Goal: Transaction & Acquisition: Download file/media

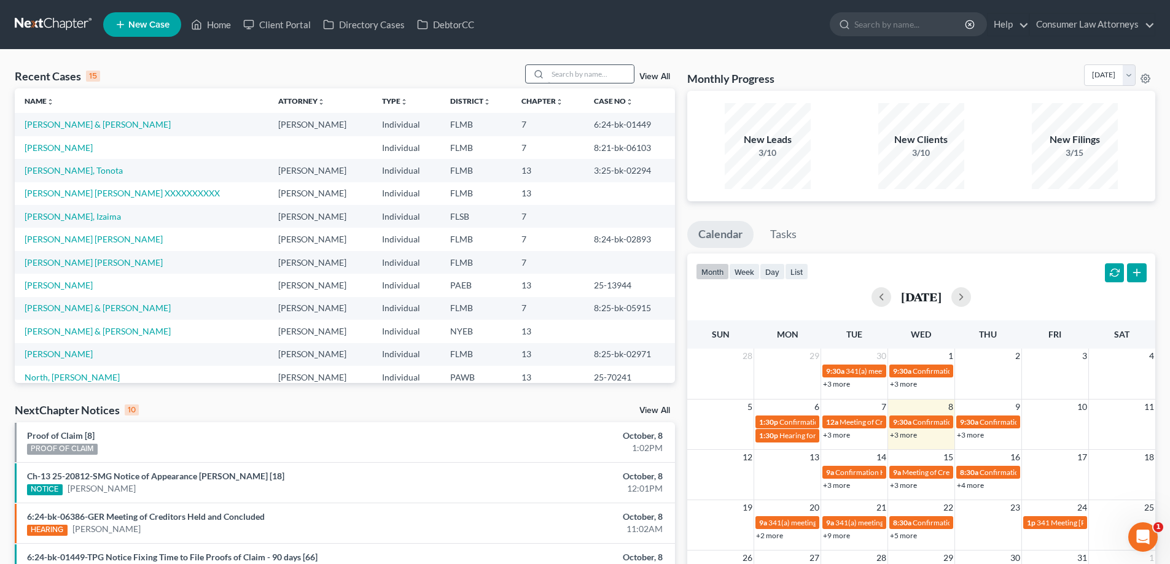
click at [582, 70] on input "search" at bounding box center [591, 74] width 86 height 18
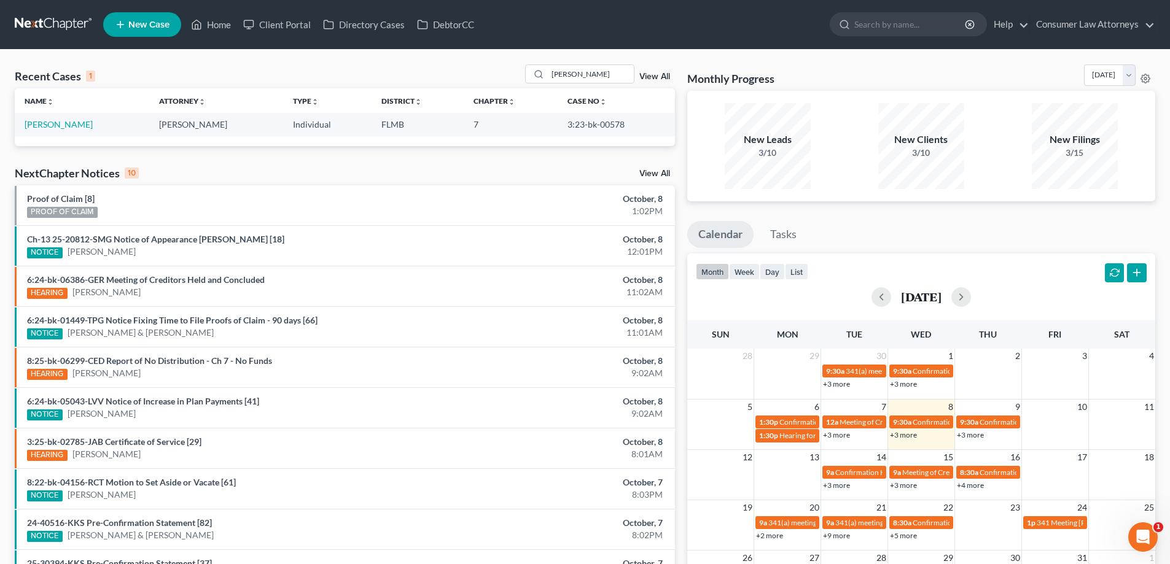
click at [845, 488] on link "+3 more" at bounding box center [836, 485] width 27 height 9
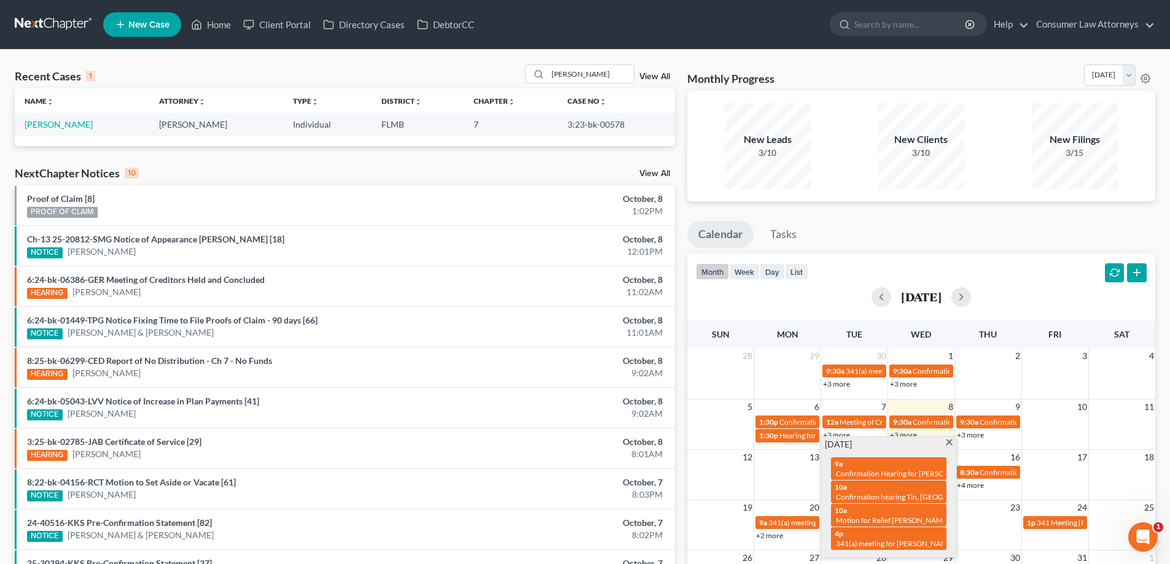
click at [681, 464] on div "Monthly Progress Bankruptcy Bankruptcy October 2025 September 2025 August 2025 …" at bounding box center [921, 368] width 480 height 608
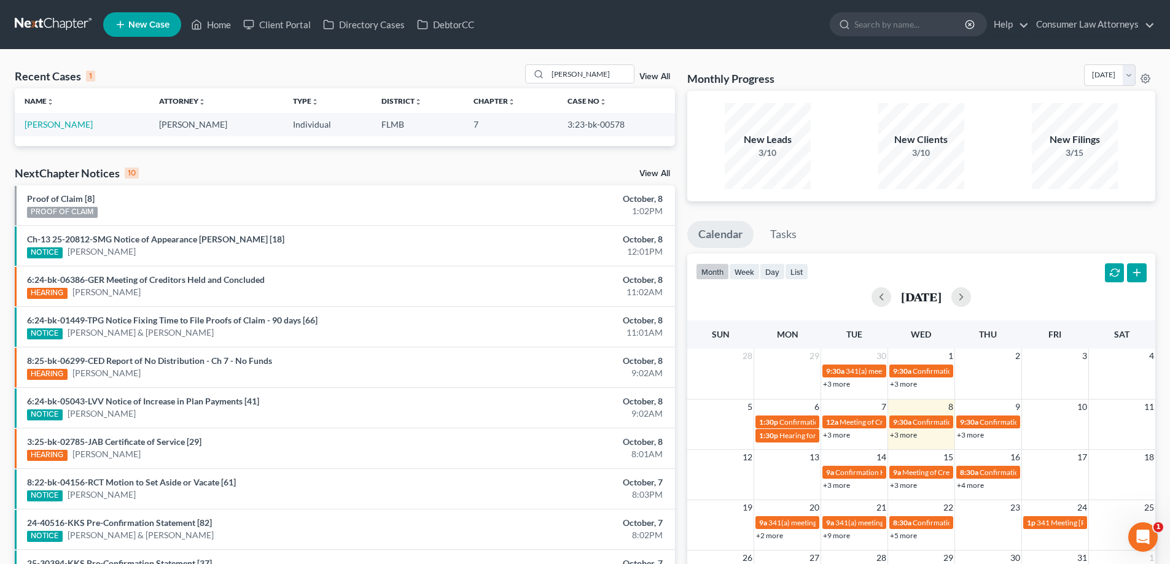
click at [916, 486] on link "+3 more" at bounding box center [903, 485] width 27 height 9
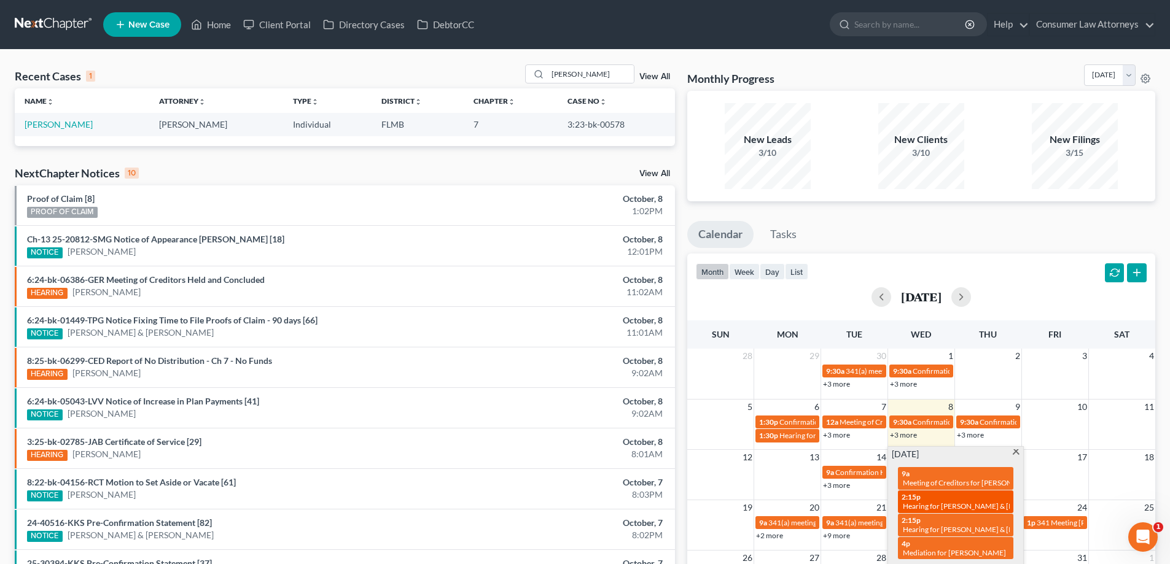
click at [962, 502] on span "Hearing for Ronald Williams & Teekelie Robinson" at bounding box center [983, 506] width 161 height 9
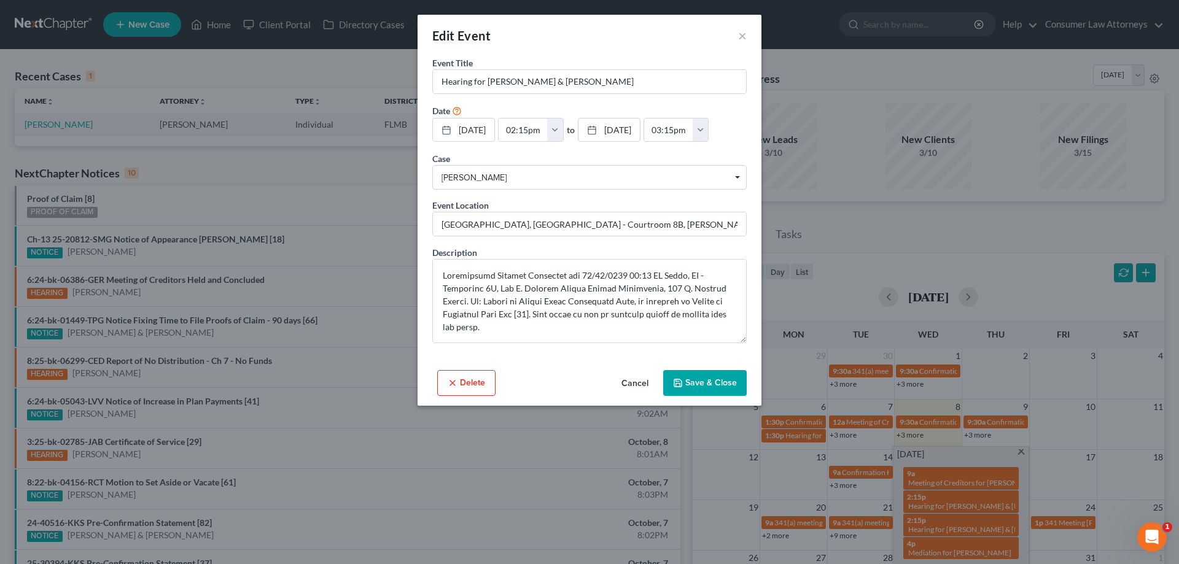
click at [470, 396] on button "Delete" at bounding box center [466, 383] width 58 height 26
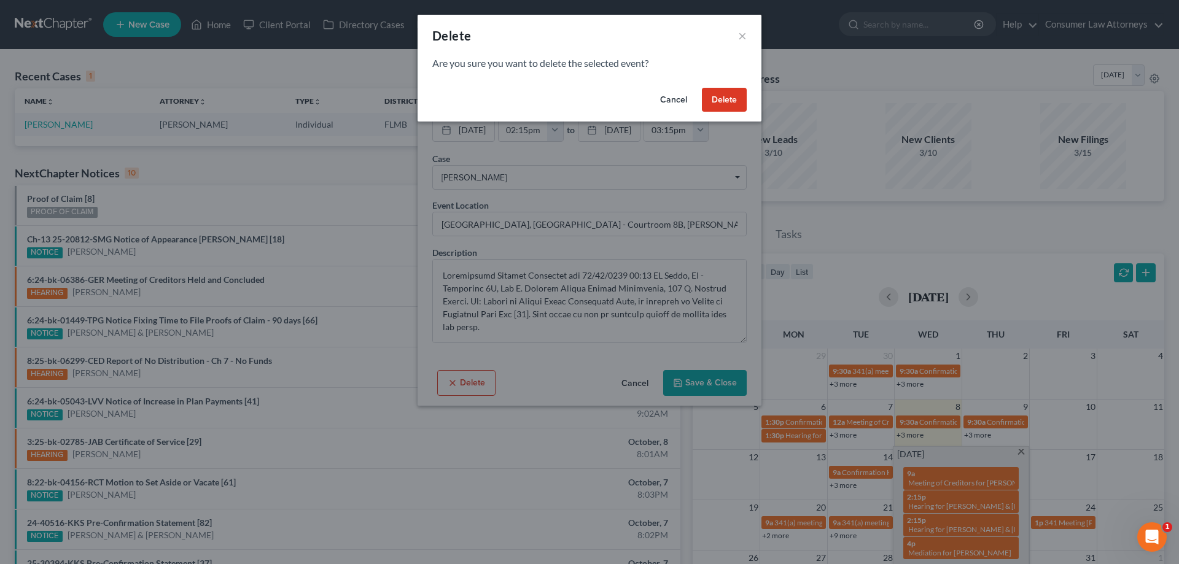
click at [721, 96] on button "Delete" at bounding box center [724, 100] width 45 height 25
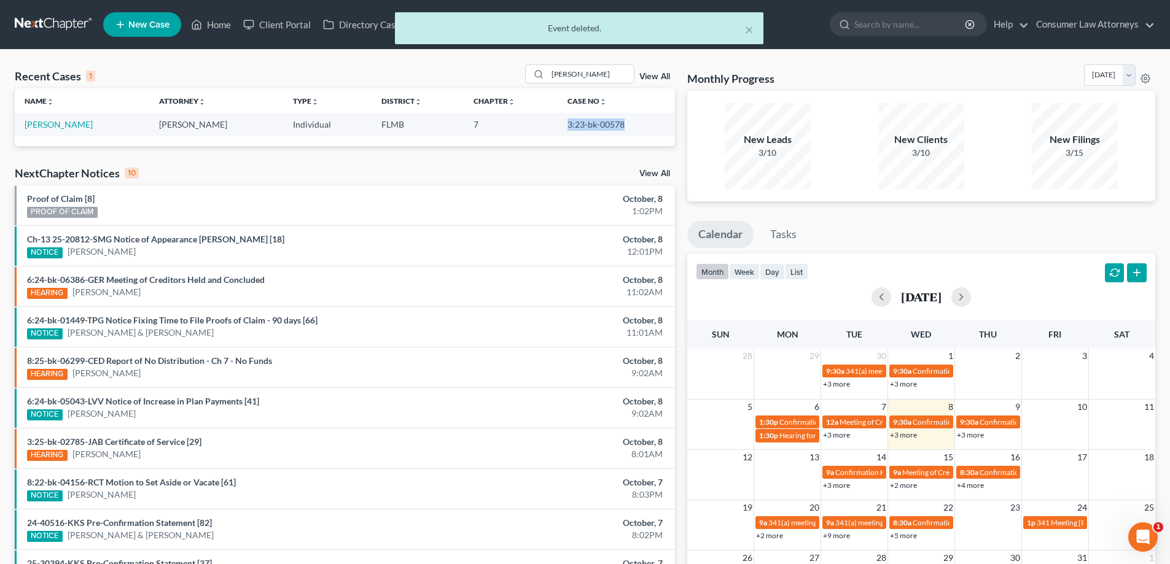
drag, startPoint x: 618, startPoint y: 126, endPoint x: 560, endPoint y: 128, distance: 59.0
click at [560, 128] on td "3:23-bk-00578" at bounding box center [616, 124] width 117 height 23
copy td "3:23-bk-00578"
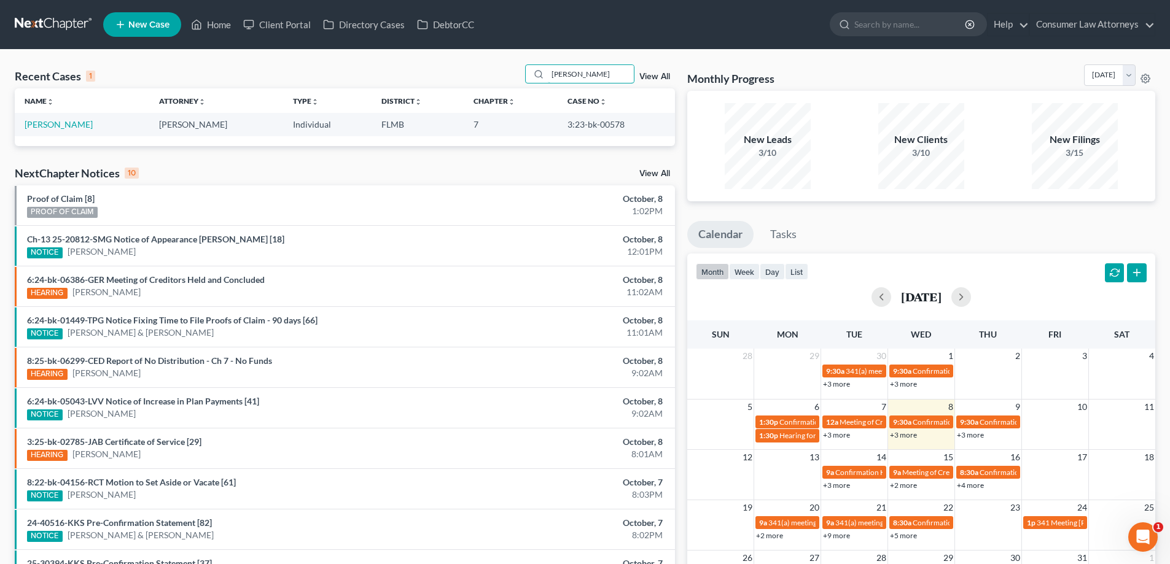
drag, startPoint x: 583, startPoint y: 81, endPoint x: 527, endPoint y: 86, distance: 56.7
click at [527, 86] on div "Recent Cases 1 Woods View All" at bounding box center [345, 76] width 660 height 24
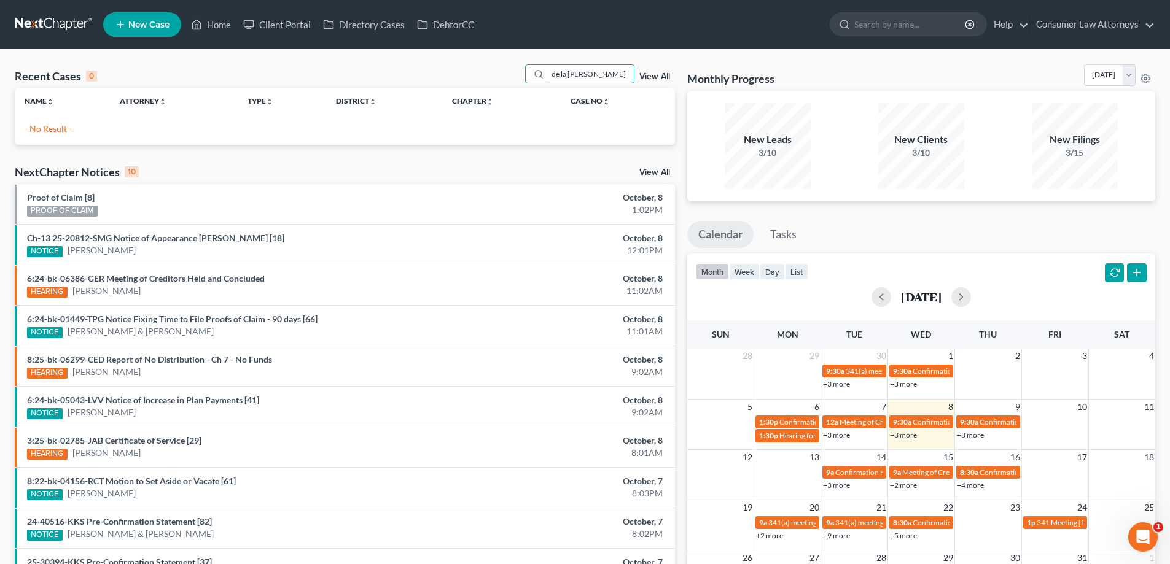
drag, startPoint x: 590, startPoint y: 73, endPoint x: 489, endPoint y: 72, distance: 100.7
click at [497, 73] on div "Recent Cases 0 de la rosa View All" at bounding box center [345, 76] width 660 height 24
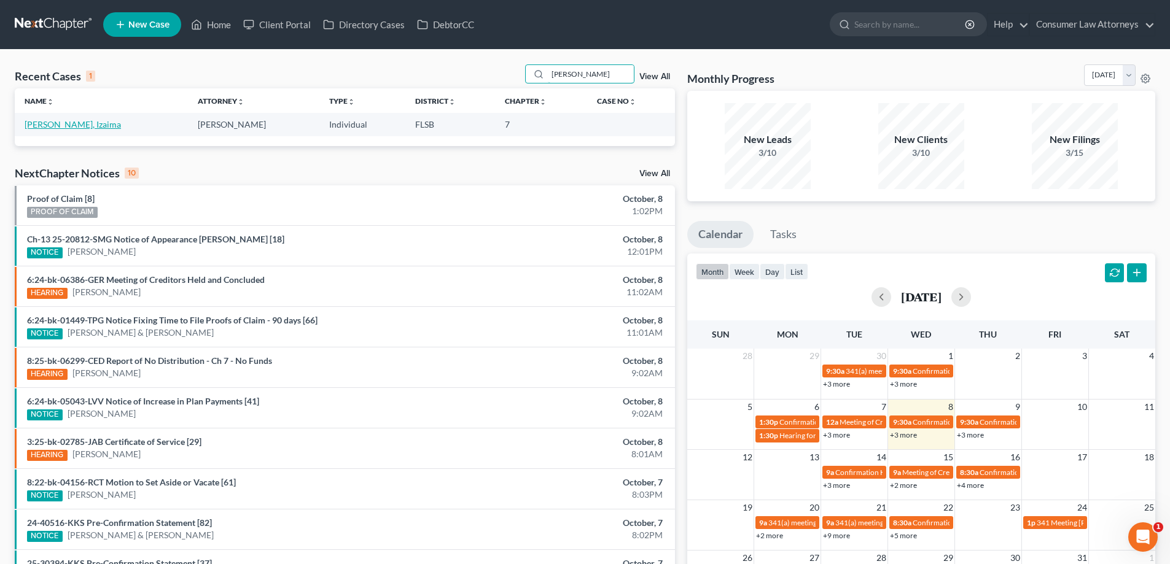
type input "izaima"
click at [79, 129] on link "[PERSON_NAME], Izaima" at bounding box center [73, 124] width 96 height 10
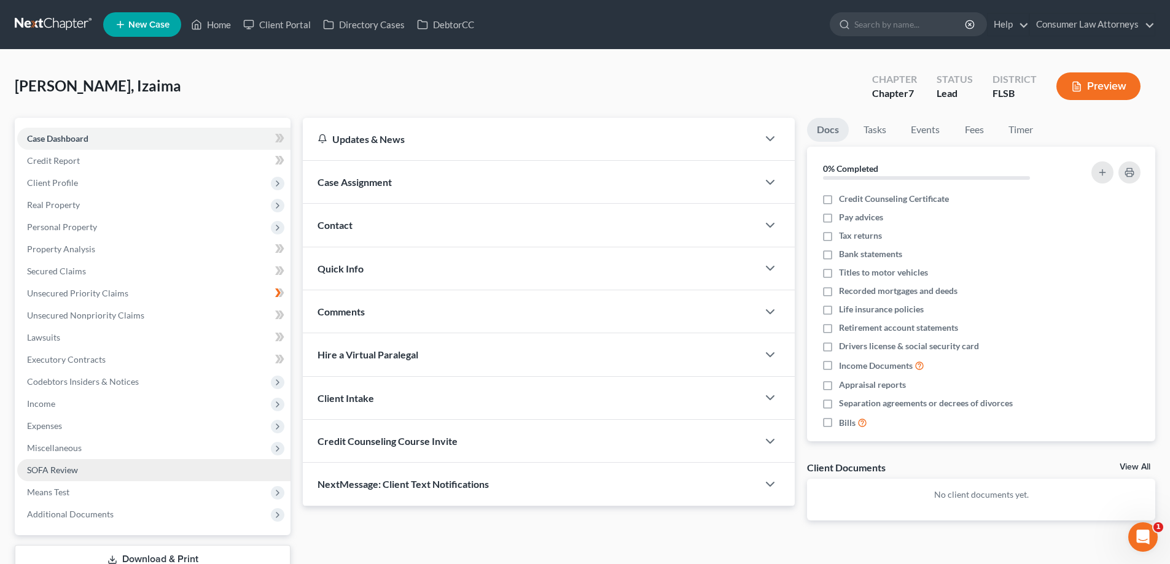
scroll to position [88, 0]
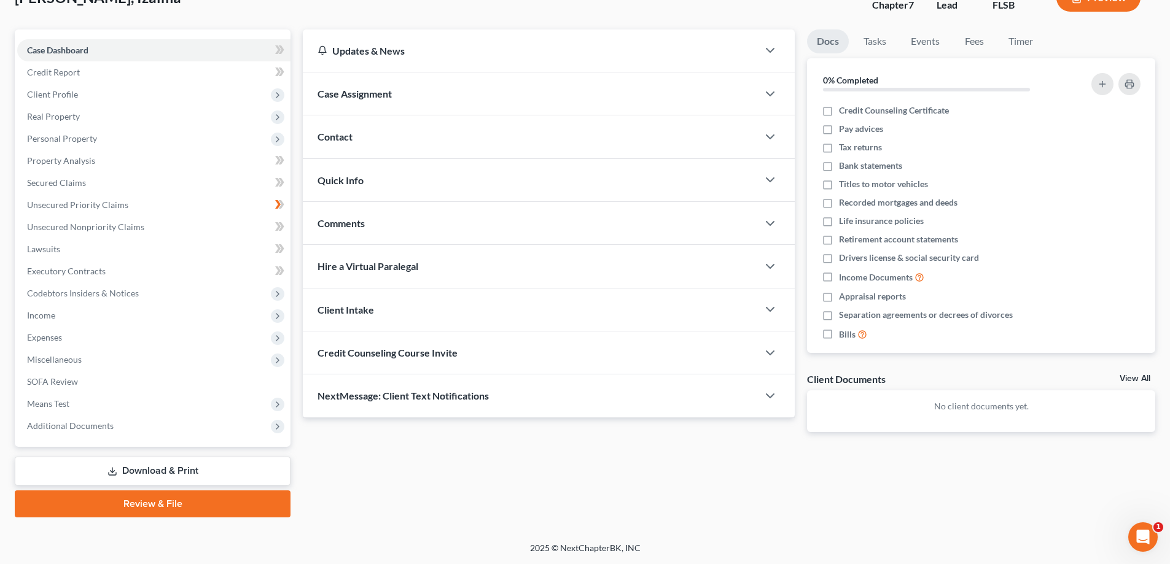
click at [181, 475] on link "Download & Print" at bounding box center [153, 471] width 276 height 29
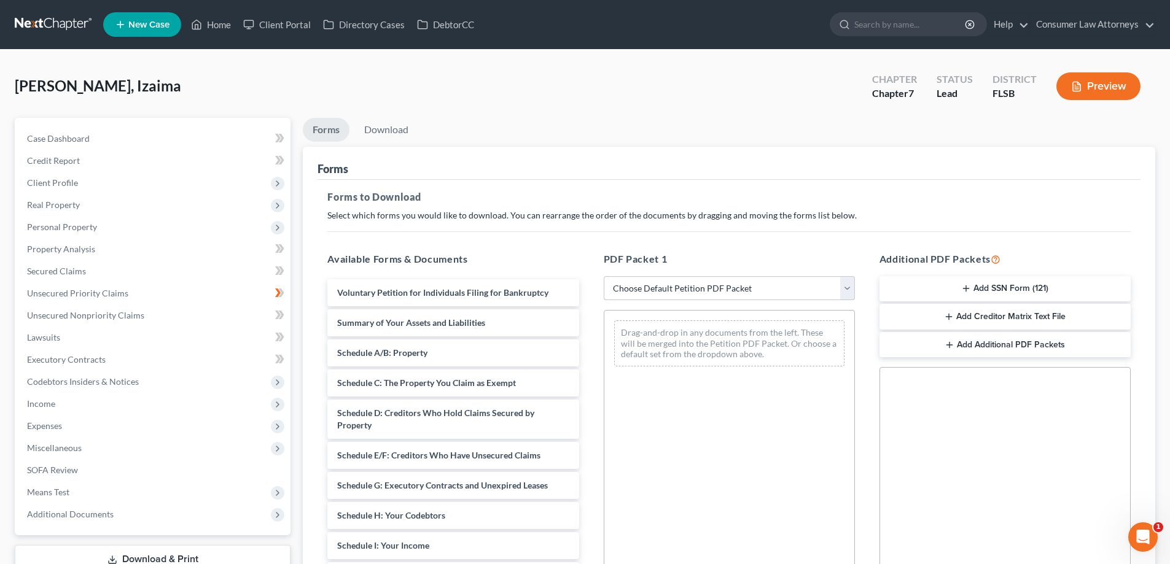
drag, startPoint x: 697, startPoint y: 289, endPoint x: 711, endPoint y: 281, distance: 16.2
click at [697, 289] on select "Choose Default Petition PDF Packet Complete Bankruptcy Petition (all forms and …" at bounding box center [729, 288] width 251 height 25
select select "0"
click at [604, 276] on select "Choose Default Petition PDF Packet Complete Bankruptcy Petition (all forms and …" at bounding box center [729, 288] width 251 height 25
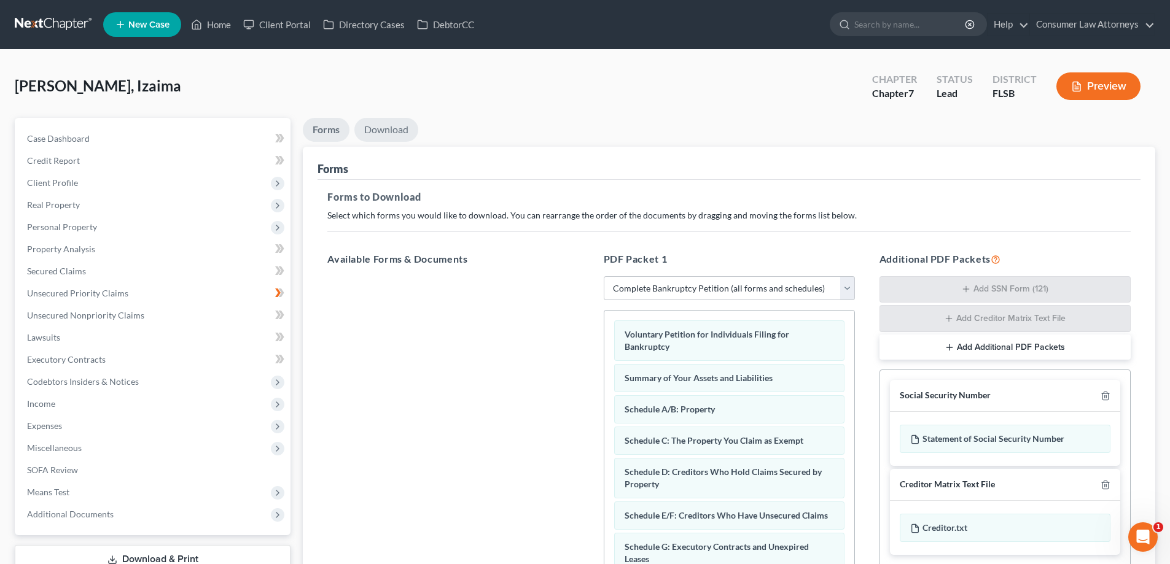
click at [401, 130] on link "Download" at bounding box center [386, 130] width 64 height 24
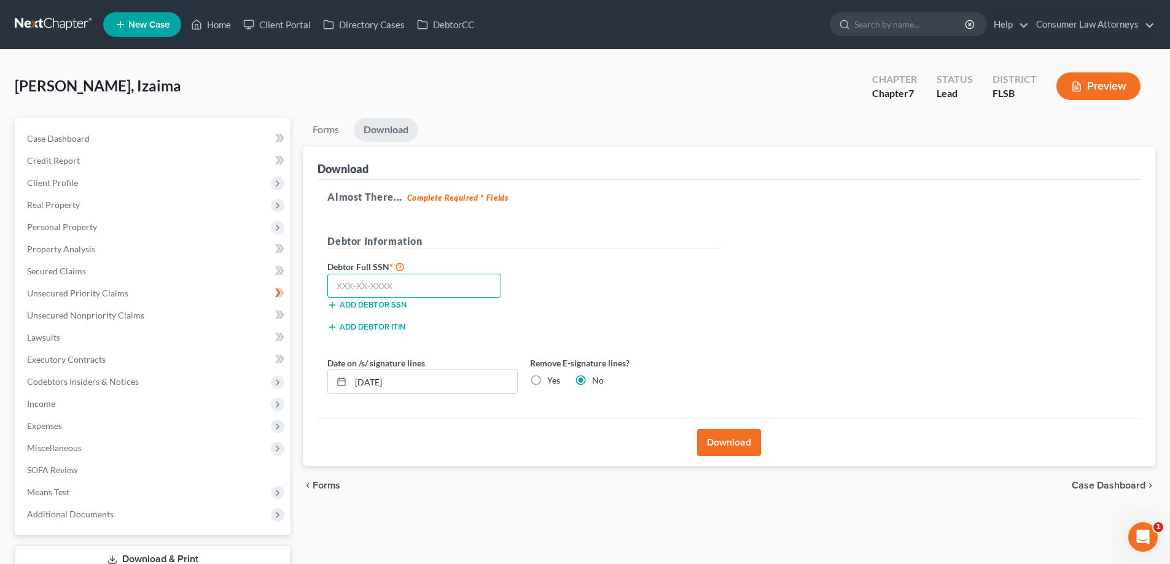
click at [459, 288] on input "text" at bounding box center [414, 286] width 174 height 25
type input "108-88-5405"
click at [726, 435] on button "Download" at bounding box center [729, 442] width 64 height 27
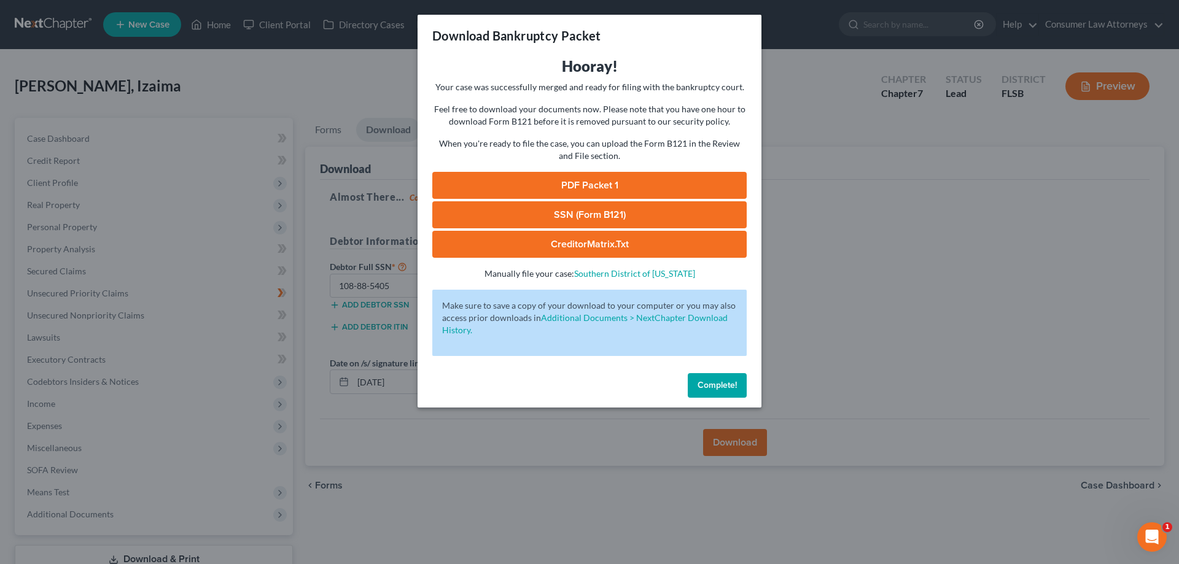
click at [615, 182] on link "PDF Packet 1" at bounding box center [589, 185] width 314 height 27
drag, startPoint x: 717, startPoint y: 391, endPoint x: 1129, endPoint y: 482, distance: 421.6
click at [717, 391] on button "Complete!" at bounding box center [717, 385] width 59 height 25
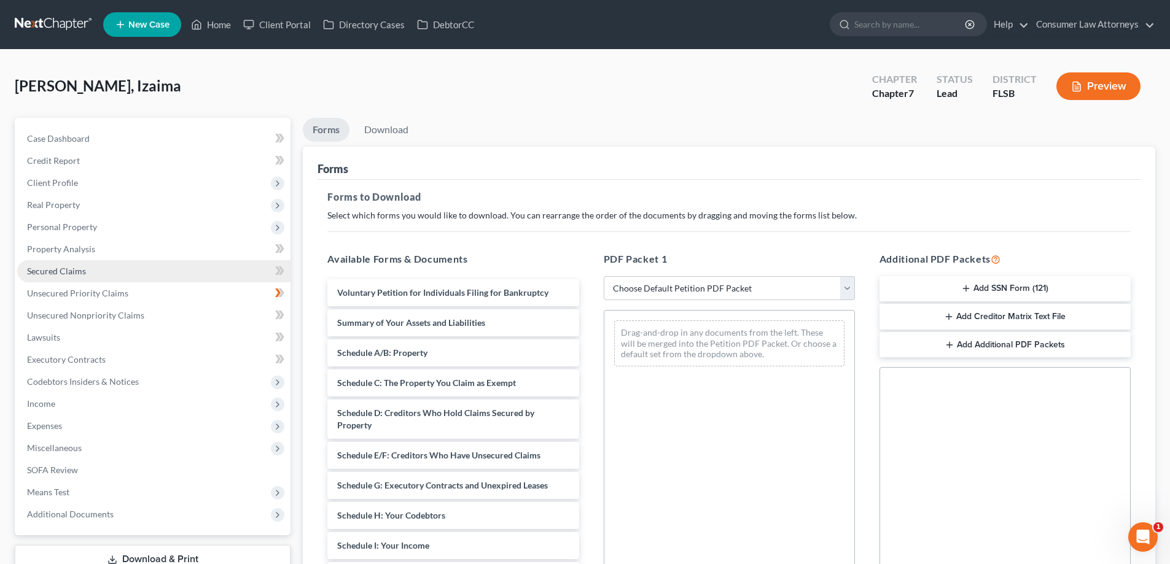
click at [61, 262] on link "Secured Claims" at bounding box center [153, 271] width 273 height 22
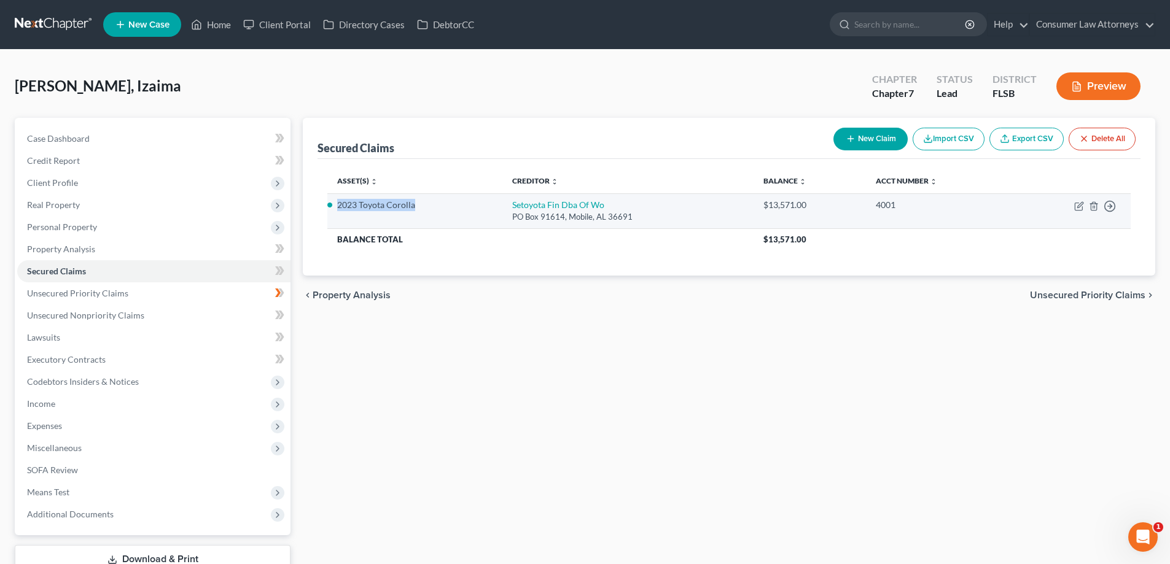
drag, startPoint x: 413, startPoint y: 208, endPoint x: 338, endPoint y: 204, distance: 74.4
click at [338, 204] on li "2023 Toyota Corolla" at bounding box center [414, 205] width 155 height 12
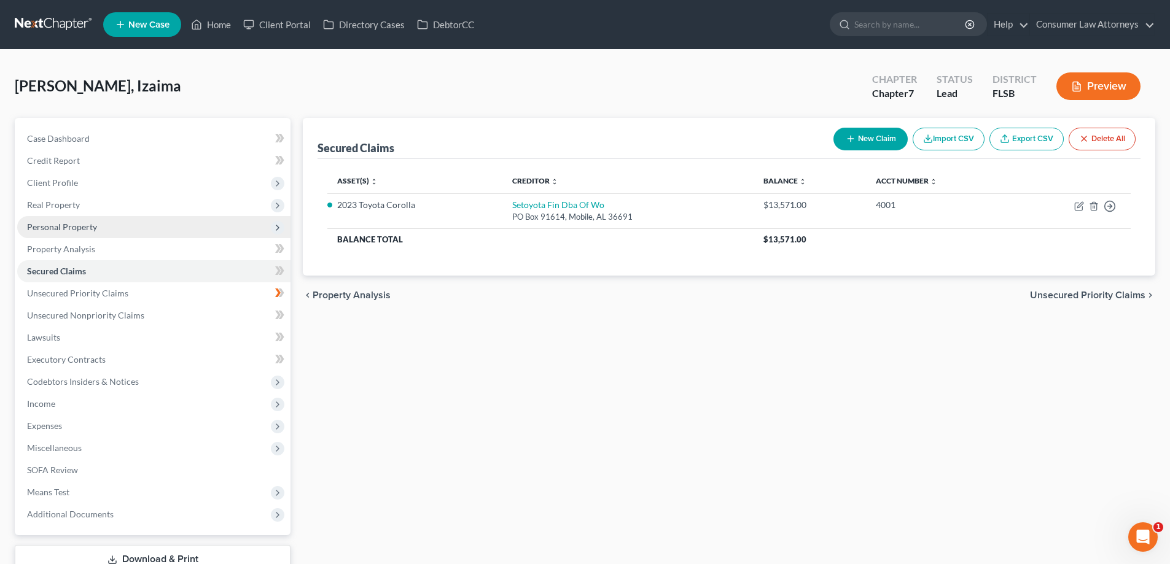
click at [64, 232] on span "Personal Property" at bounding box center [153, 227] width 273 height 22
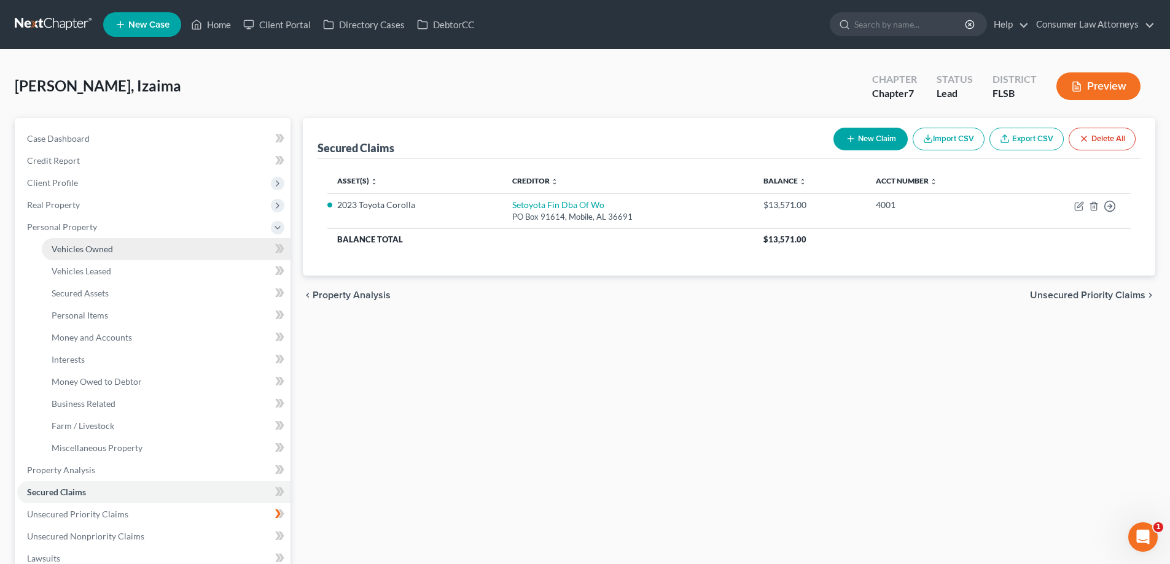
click at [98, 251] on span "Vehicles Owned" at bounding box center [82, 249] width 61 height 10
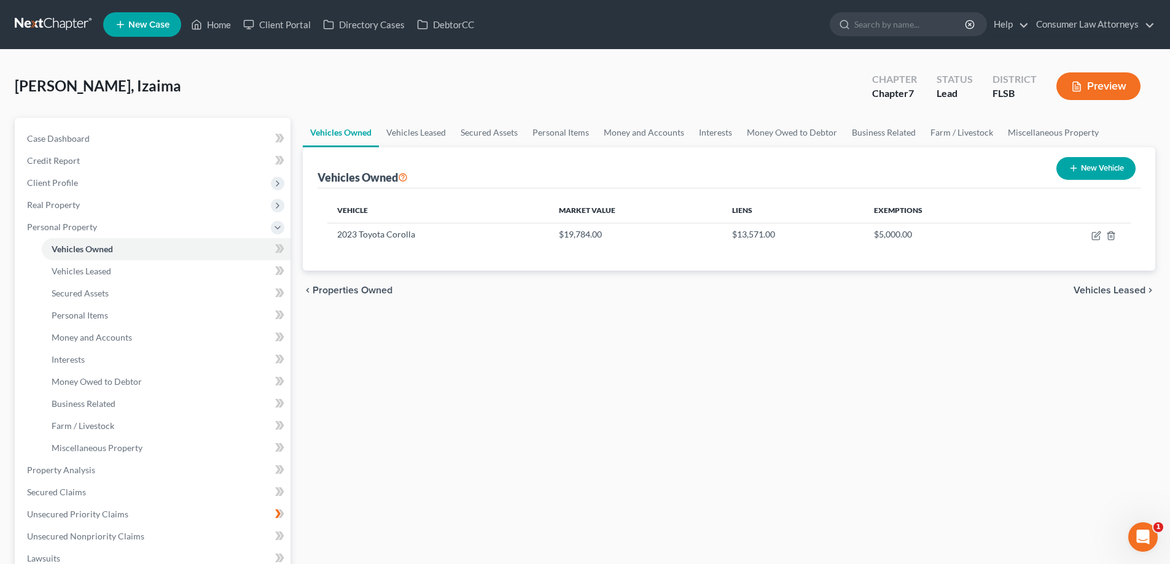
click at [295, 169] on div "Case Dashboard Payments Invoices Payments Payments Credit Report Client Profile" at bounding box center [153, 472] width 288 height 709
